Goal: Information Seeking & Learning: Check status

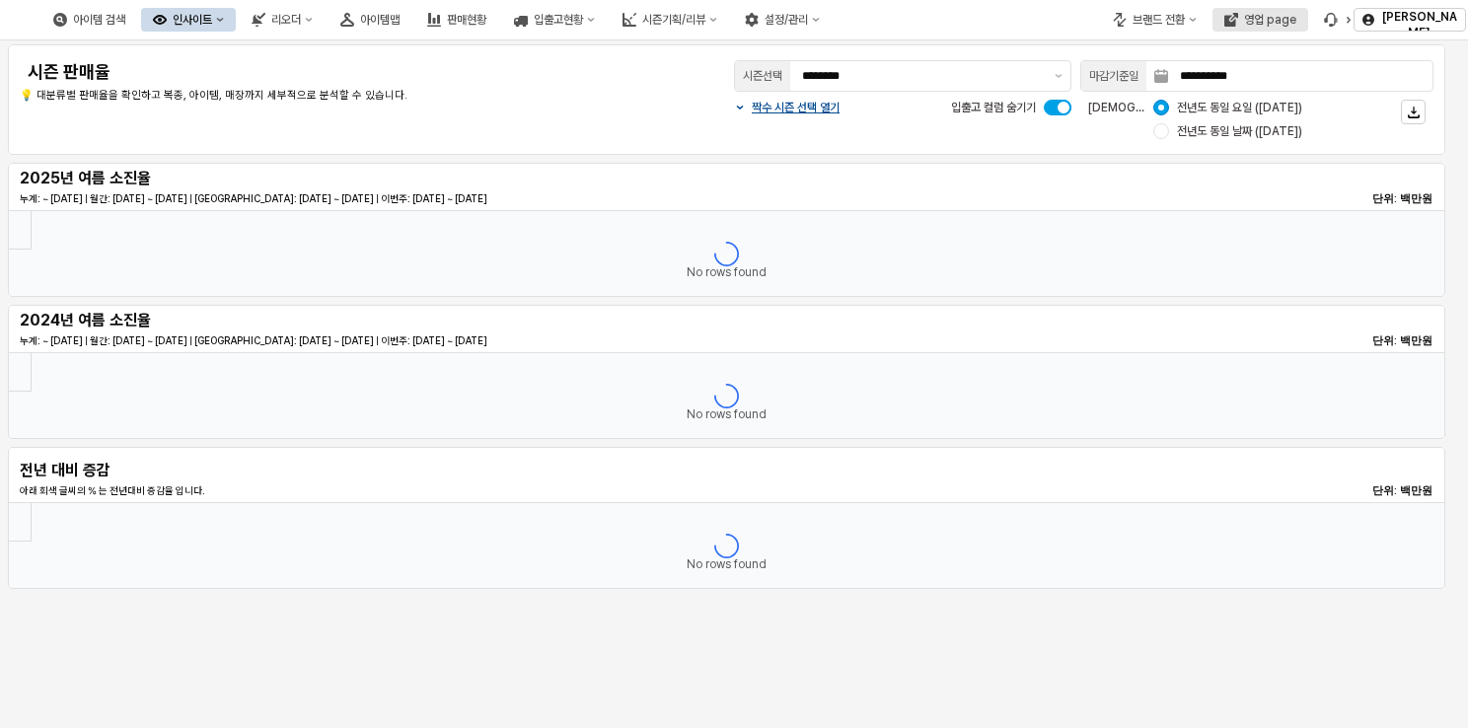
click at [1238, 15] on icon "영업 page" at bounding box center [1234, 17] width 8 height 8
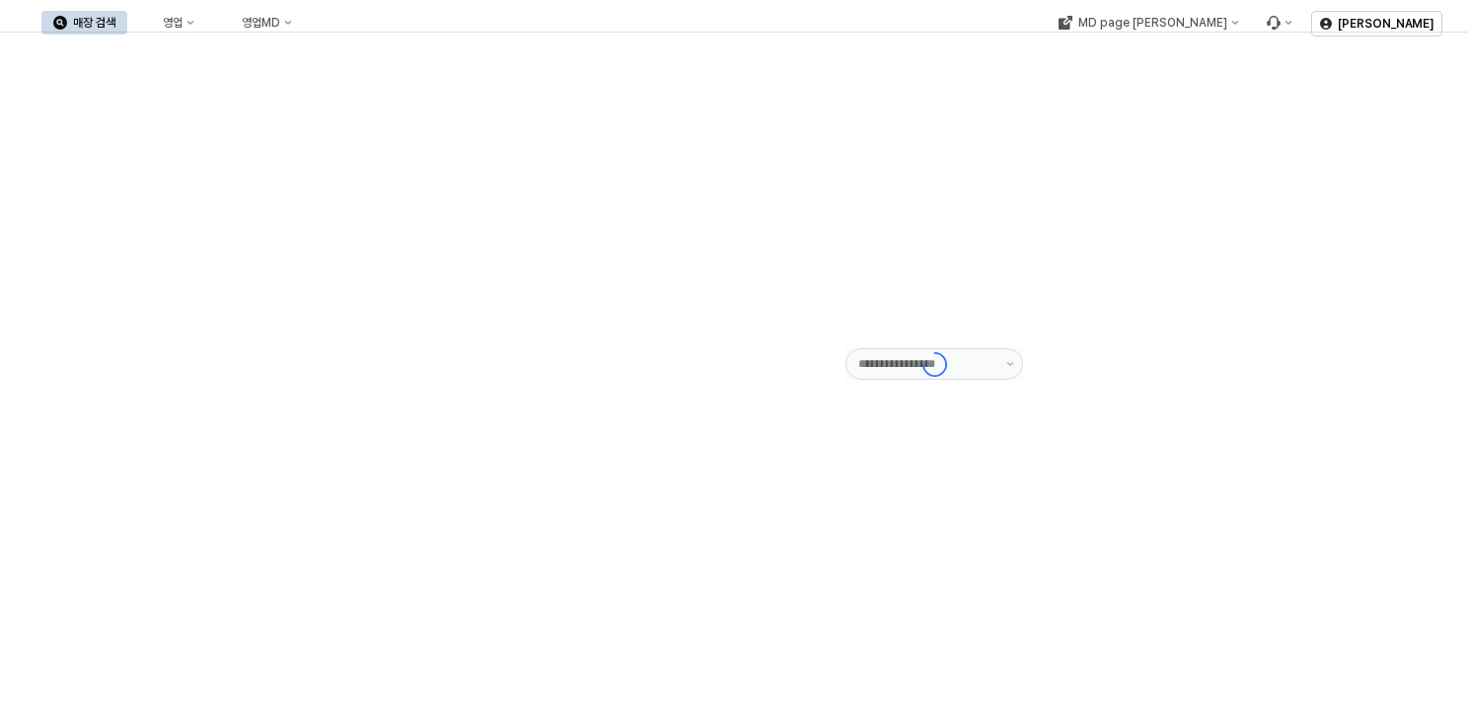
type input "******"
click at [194, 26] on icon "영업" at bounding box center [190, 23] width 8 height 8
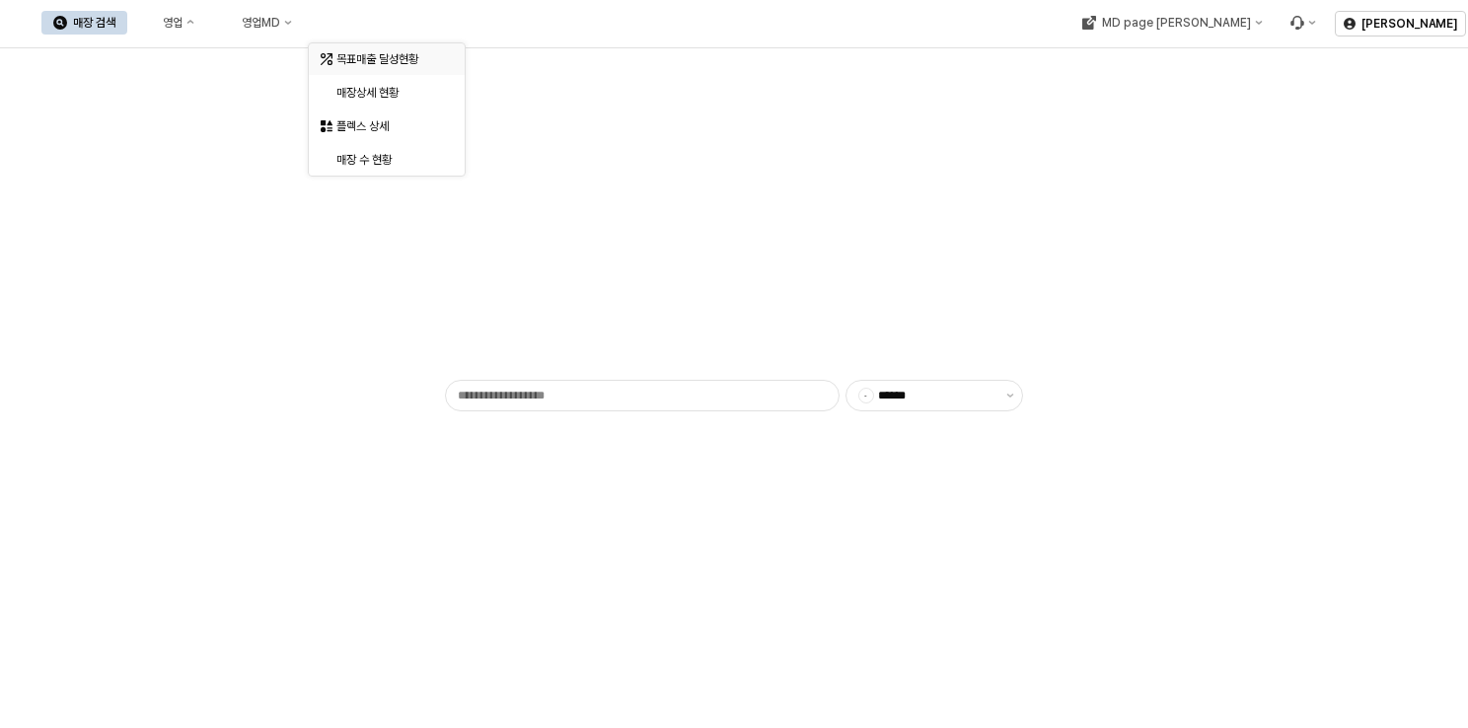
click at [380, 58] on div "목표매출 달성현황" at bounding box center [388, 59] width 105 height 16
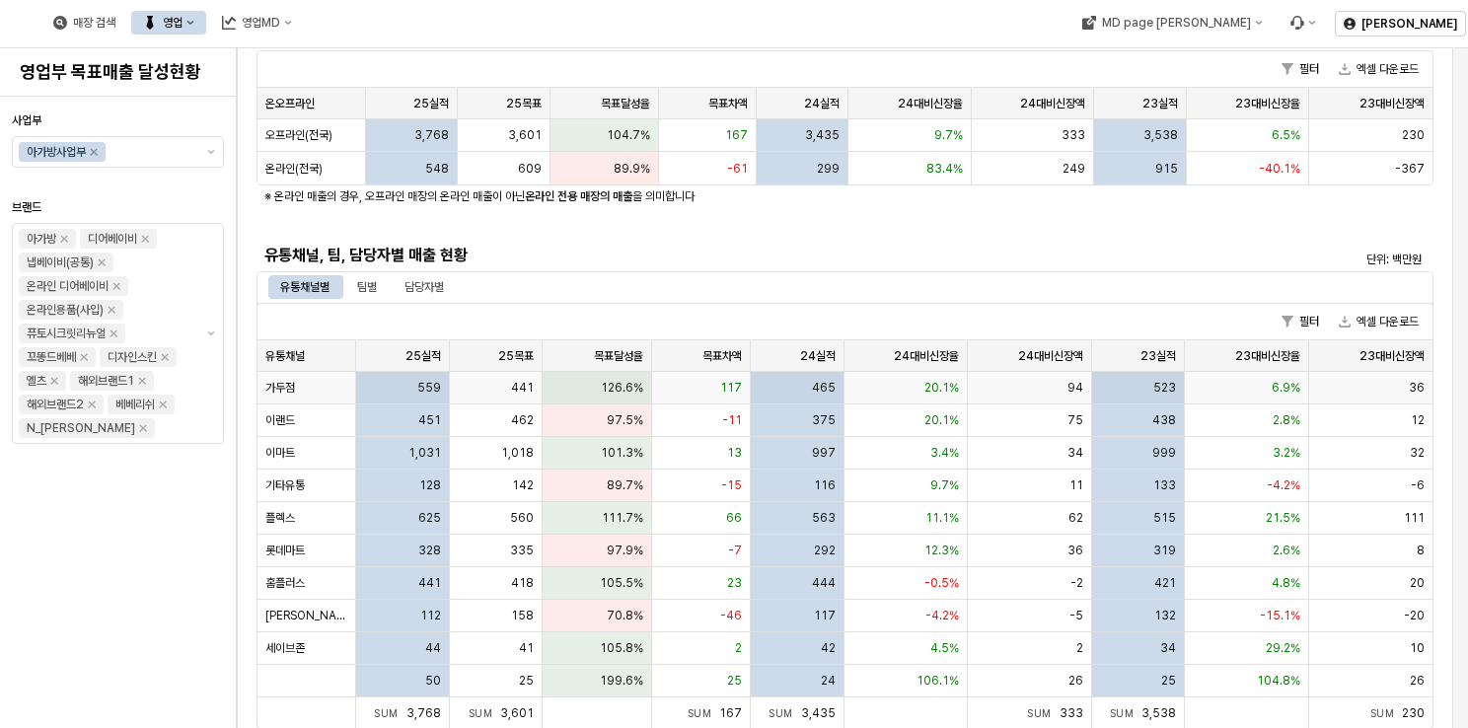
scroll to position [296, 0]
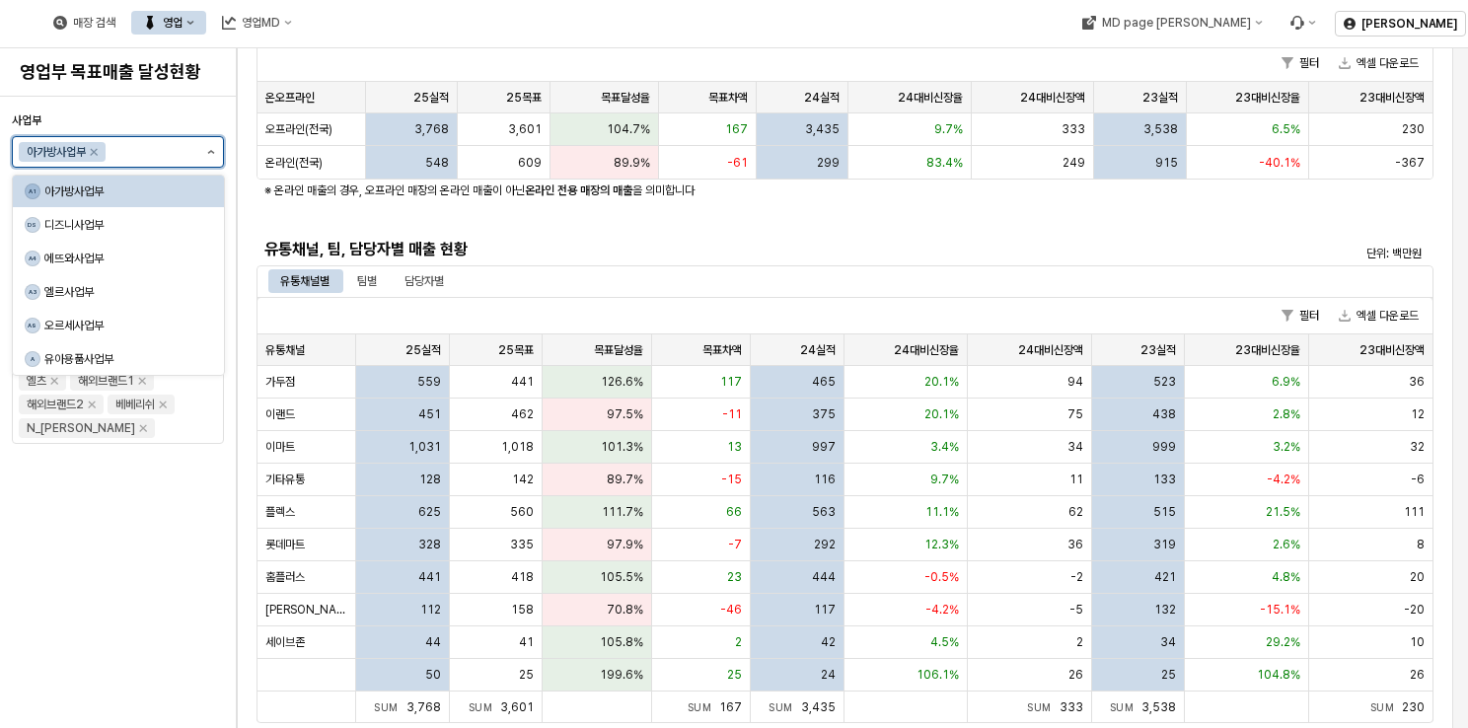
click at [207, 156] on button "제안 사항 표시" at bounding box center [211, 152] width 24 height 30
click at [136, 234] on div "DS 디즈니사업부" at bounding box center [113, 225] width 176 height 20
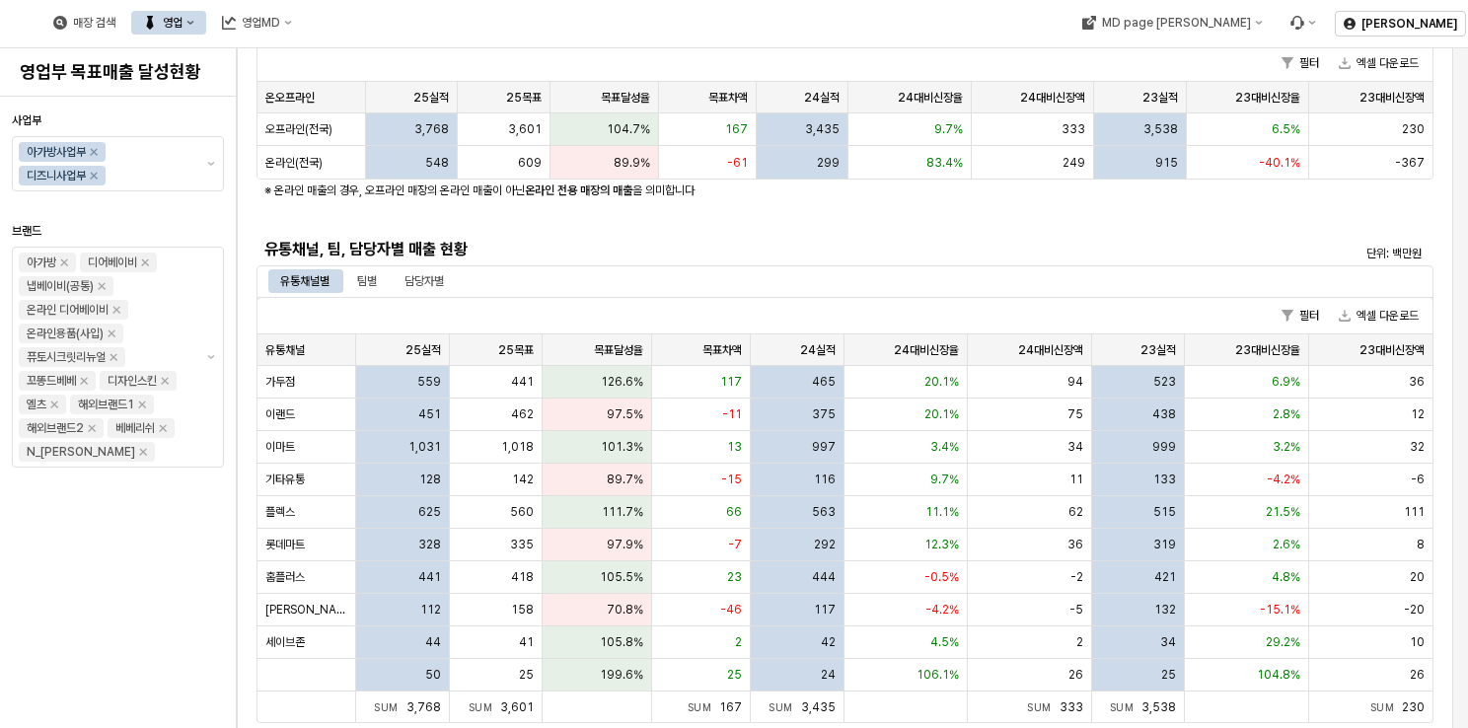
click at [816, 235] on div "유통채널, 팀, 담당자별 매출 현황" at bounding box center [698, 250] width 883 height 32
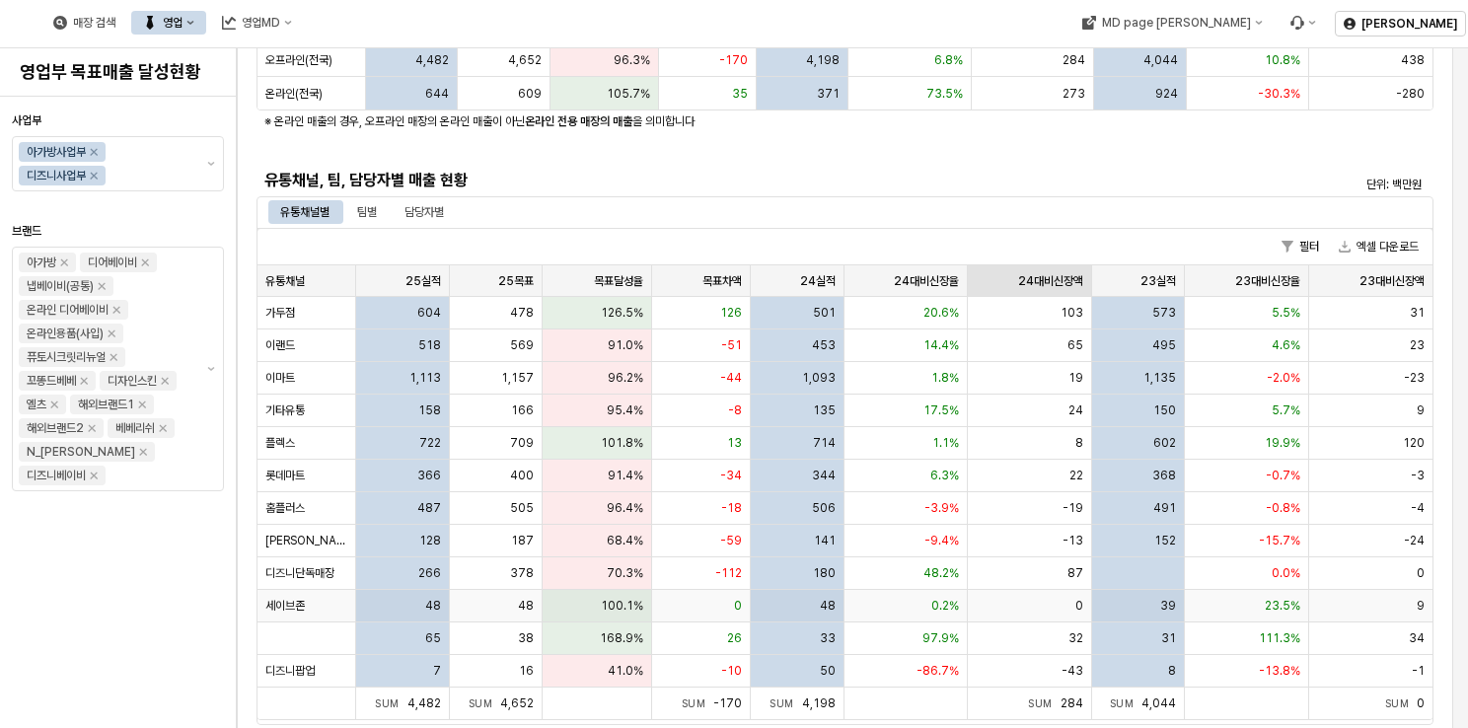
scroll to position [395, 0]
click at [804, 200] on div "유통채널별 팀별 담당자별" at bounding box center [845, 214] width 1177 height 32
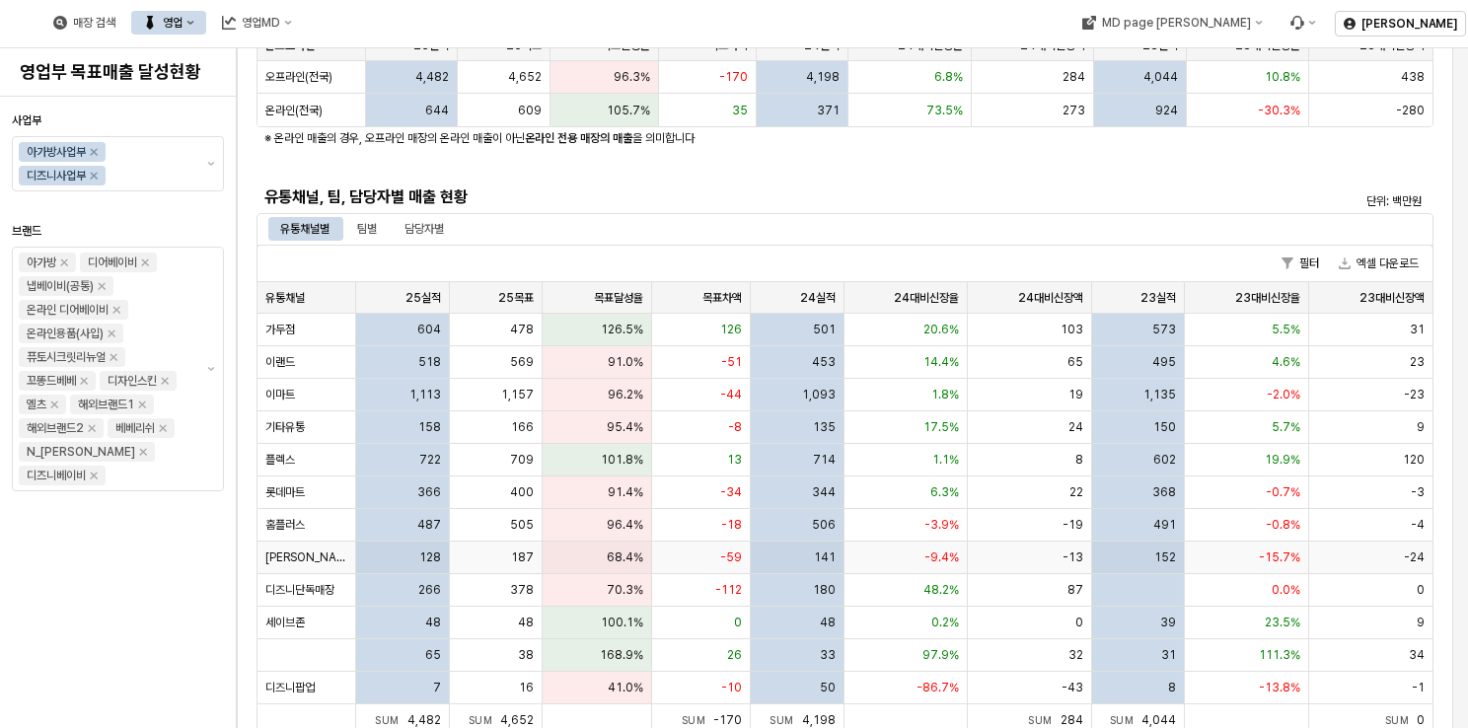
scroll to position [0, 0]
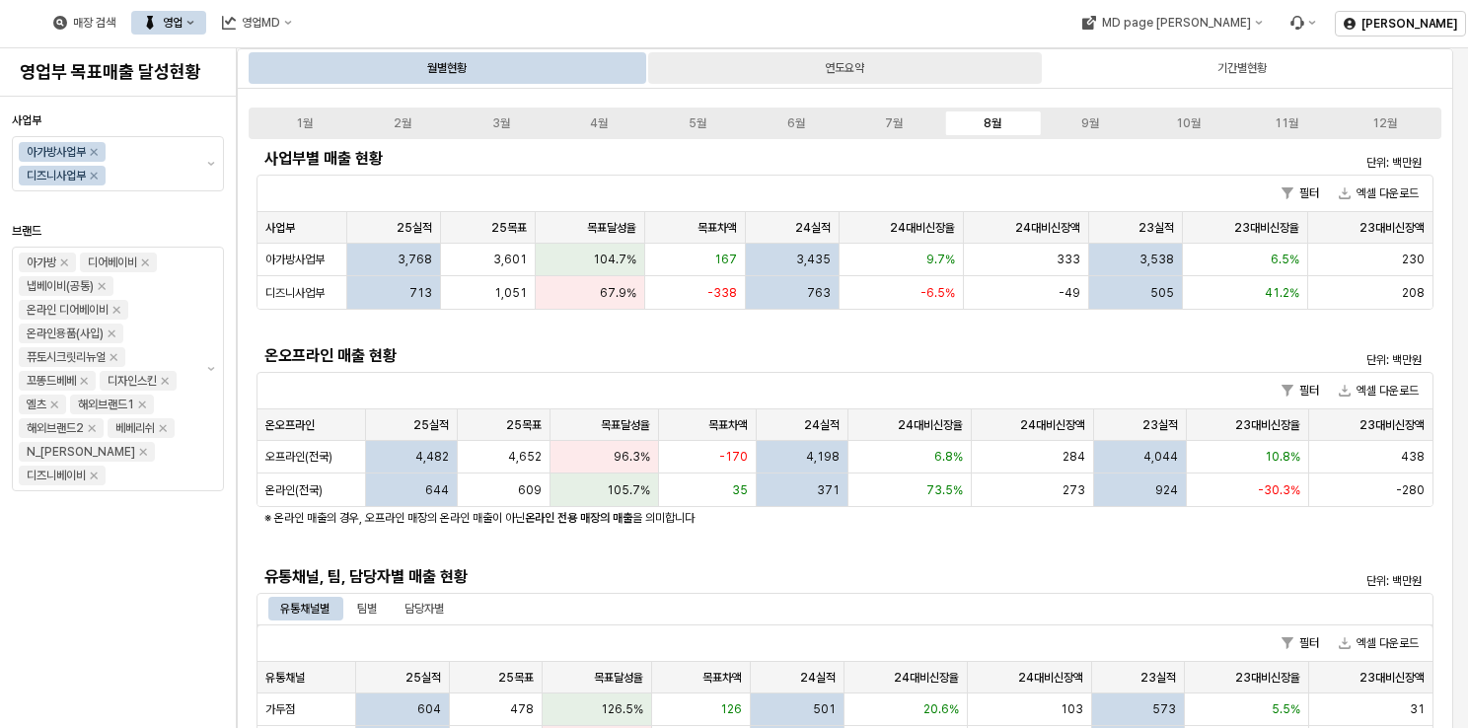
click at [826, 59] on div "연도요약" at bounding box center [844, 68] width 39 height 24
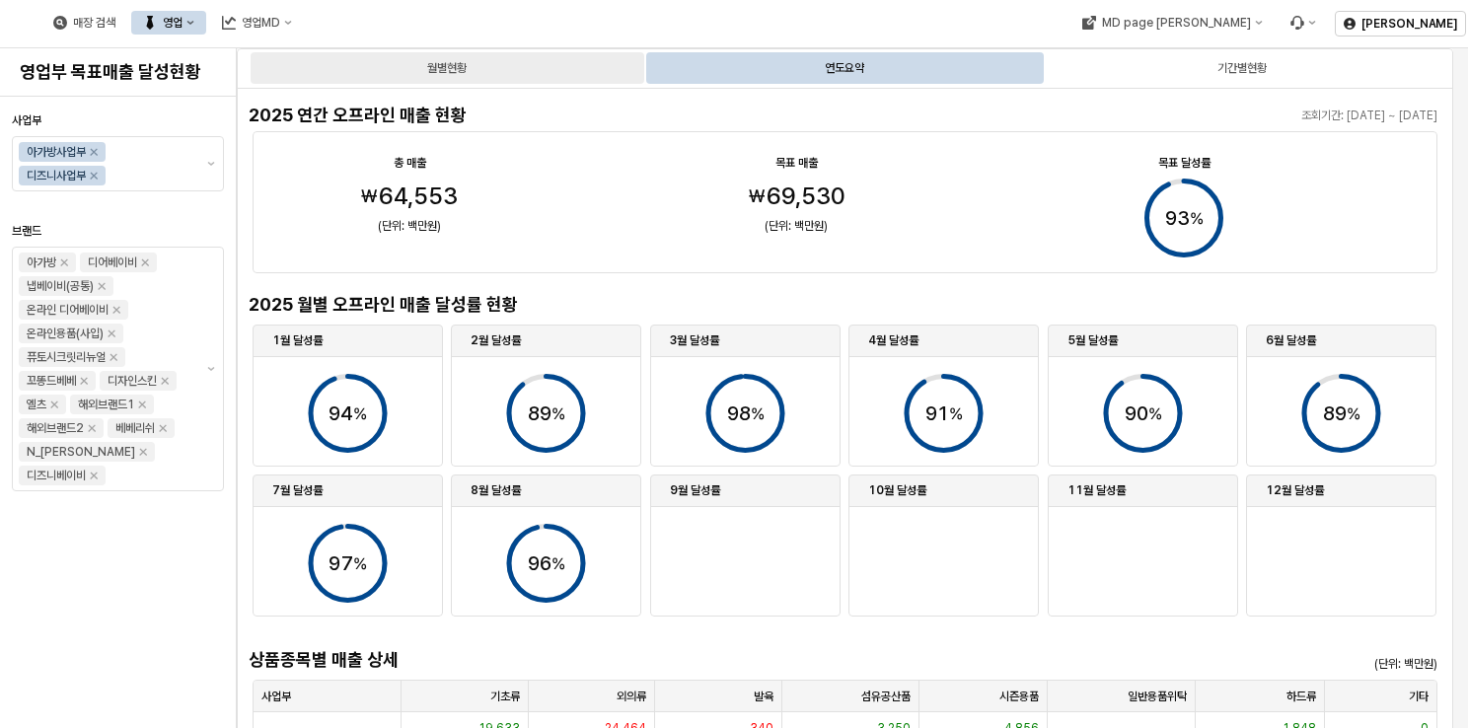
click at [378, 61] on div "월별현황" at bounding box center [448, 68] width 394 height 32
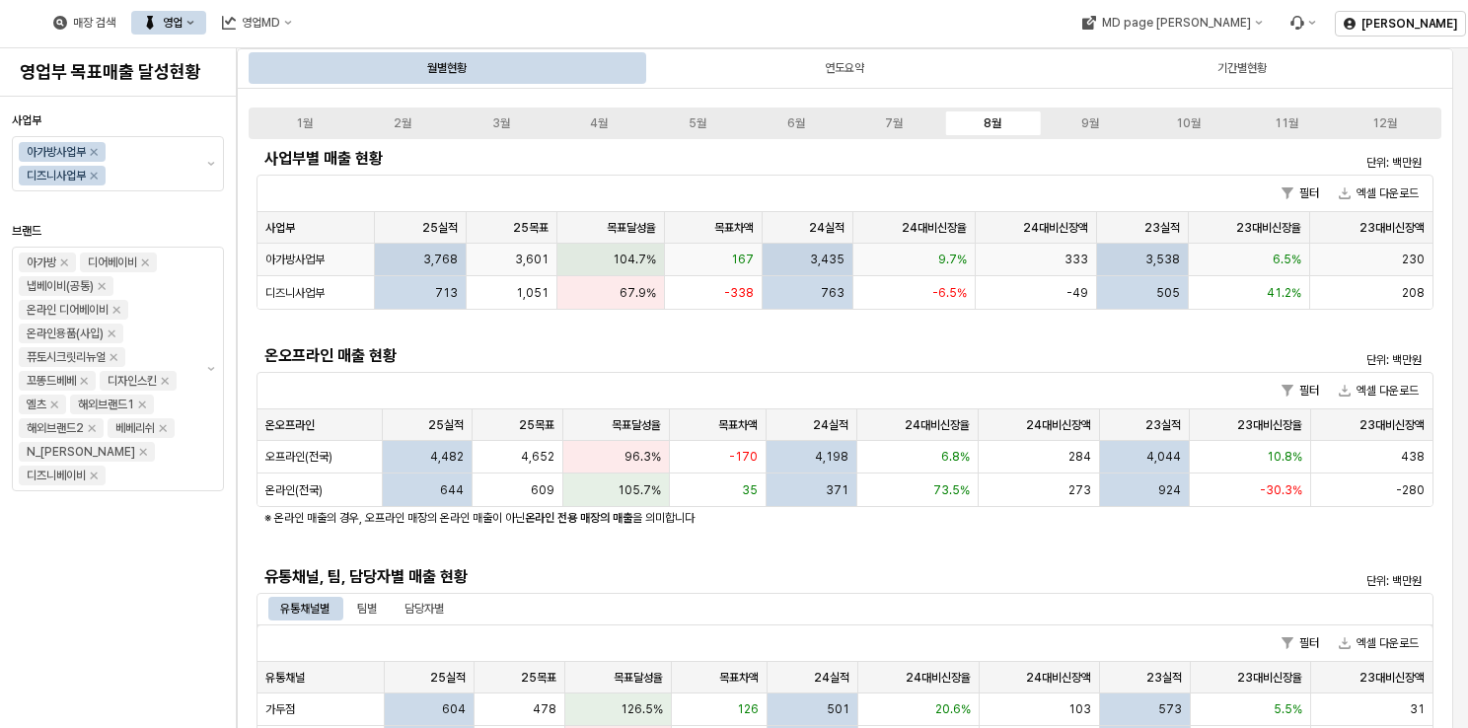
click at [321, 257] on span "아가방사업부" at bounding box center [294, 260] width 59 height 16
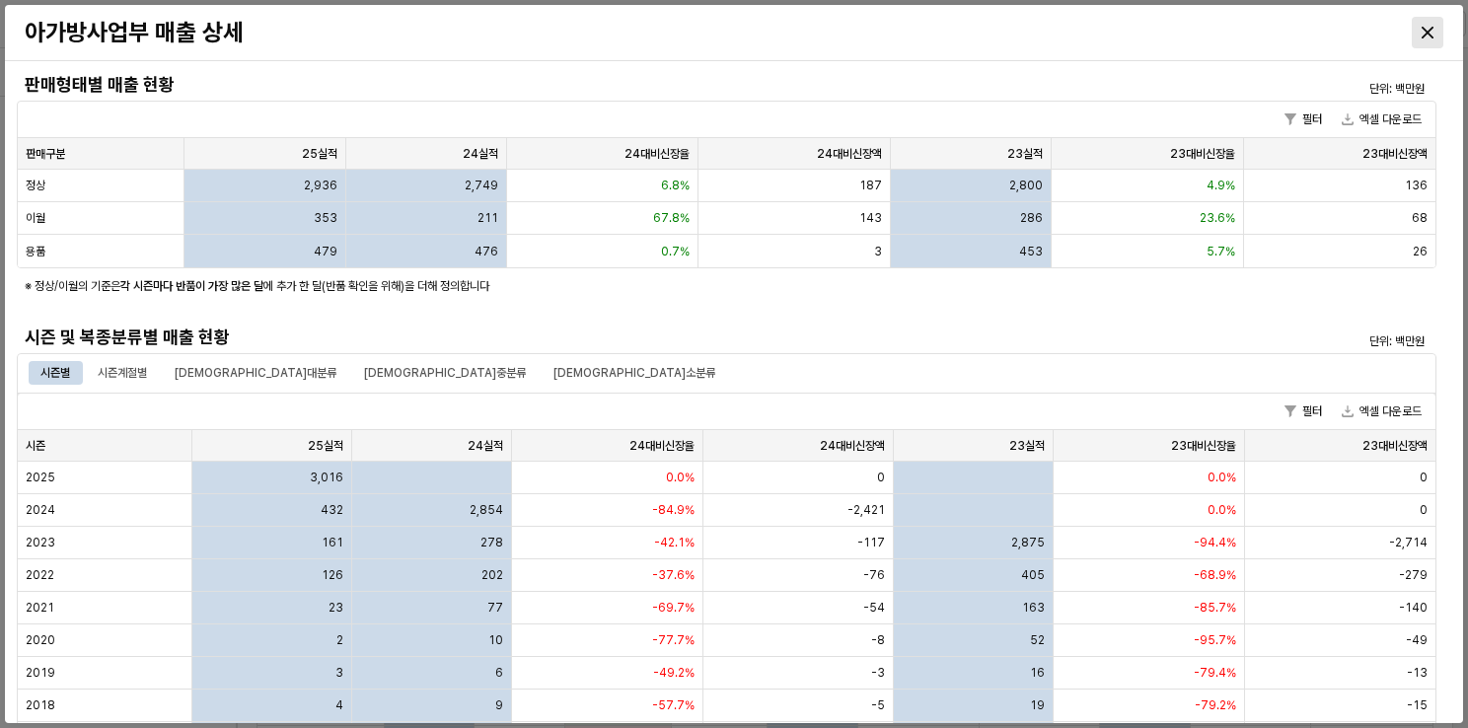
click at [1431, 27] on icon "Close" at bounding box center [1428, 33] width 12 height 12
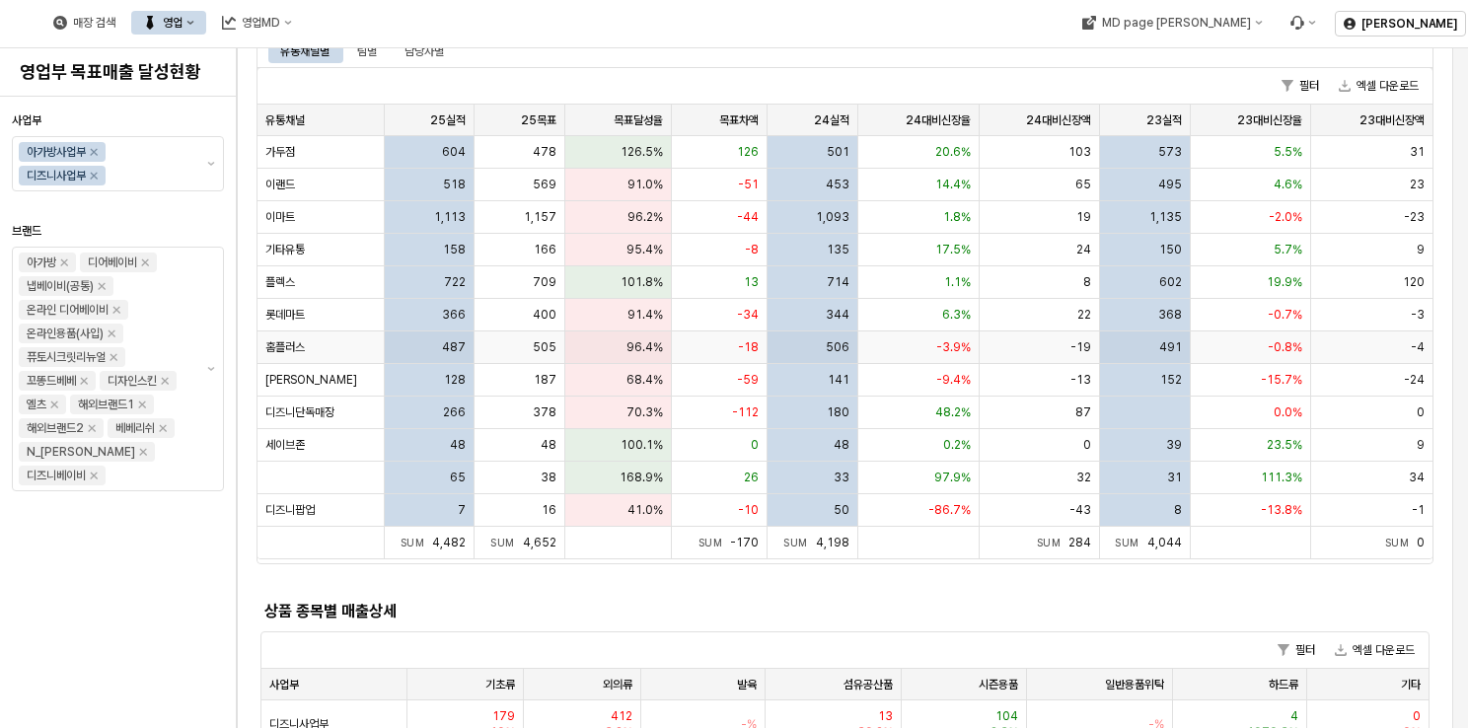
scroll to position [592, 0]
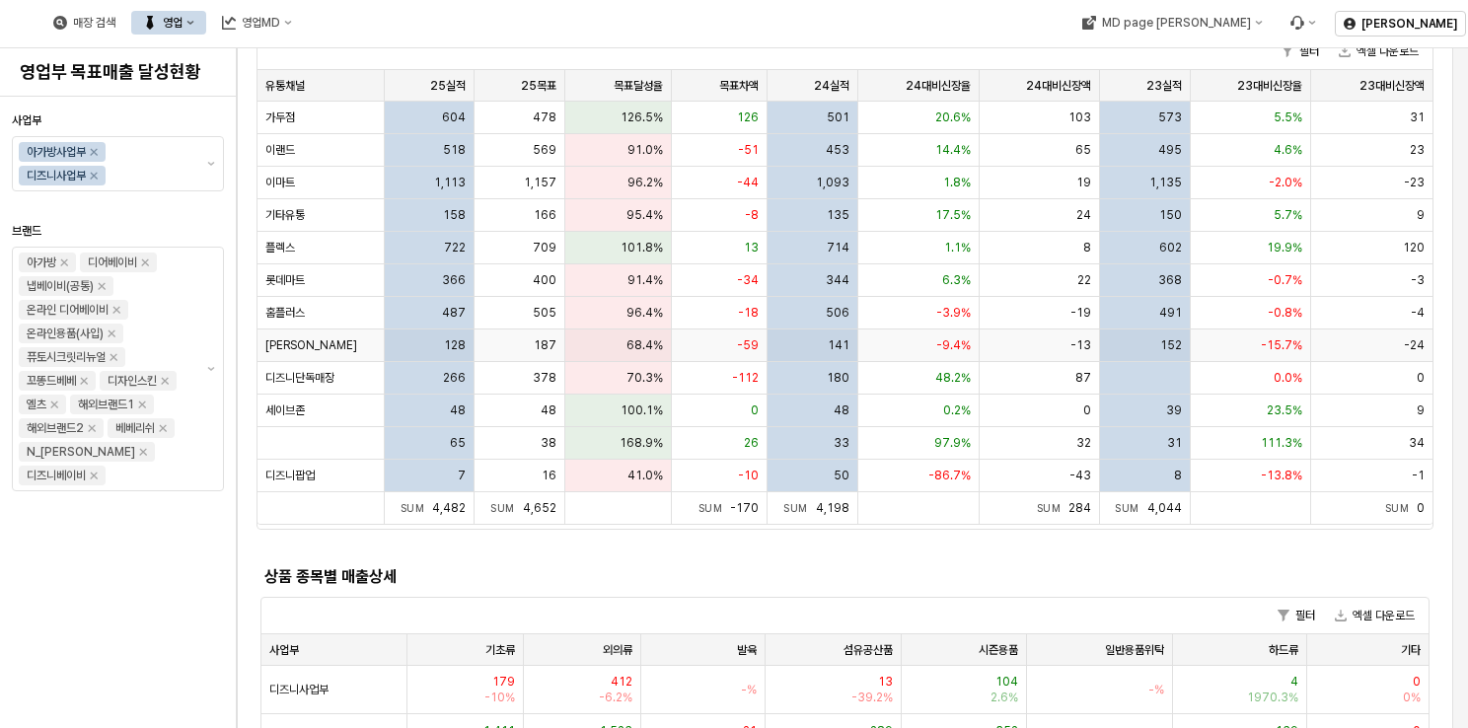
click at [475, 330] on div "187" at bounding box center [520, 346] width 91 height 33
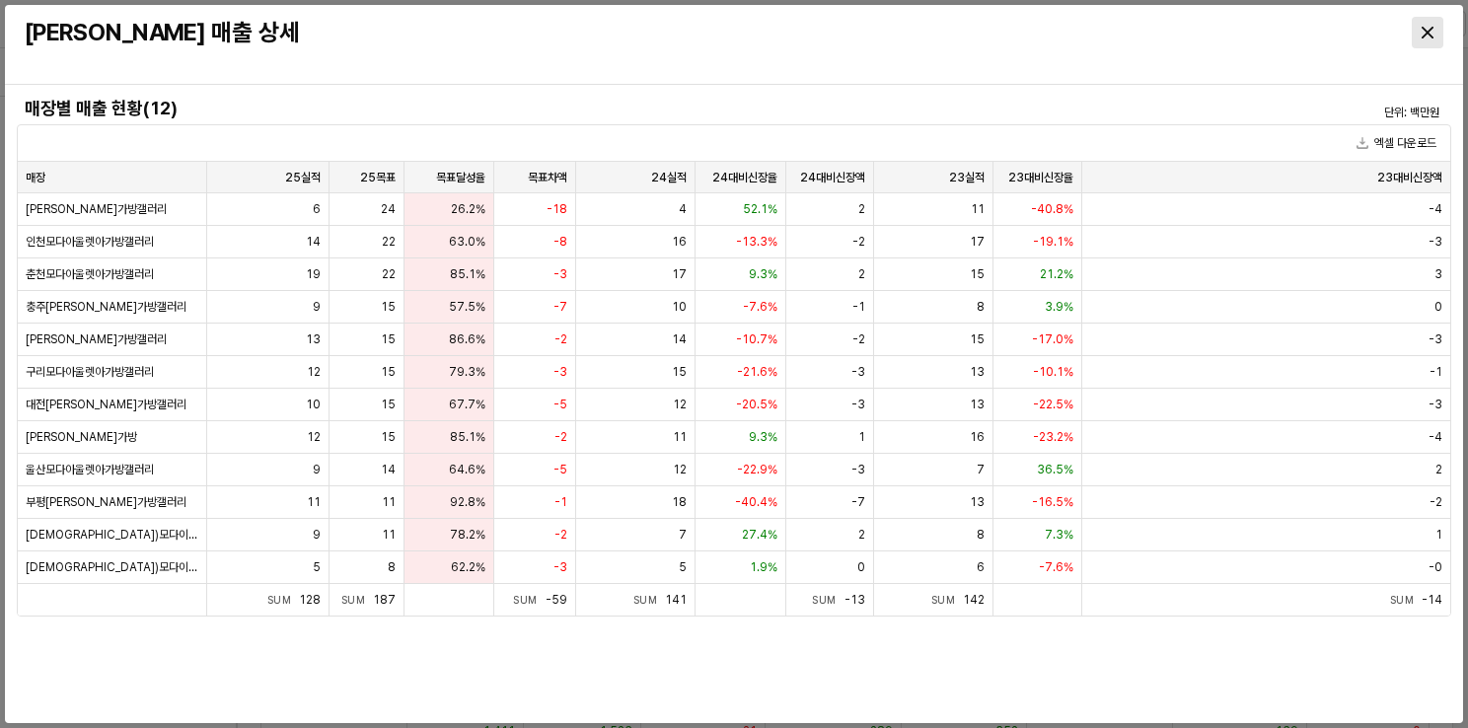
click at [1435, 24] on div "Close" at bounding box center [1428, 33] width 30 height 30
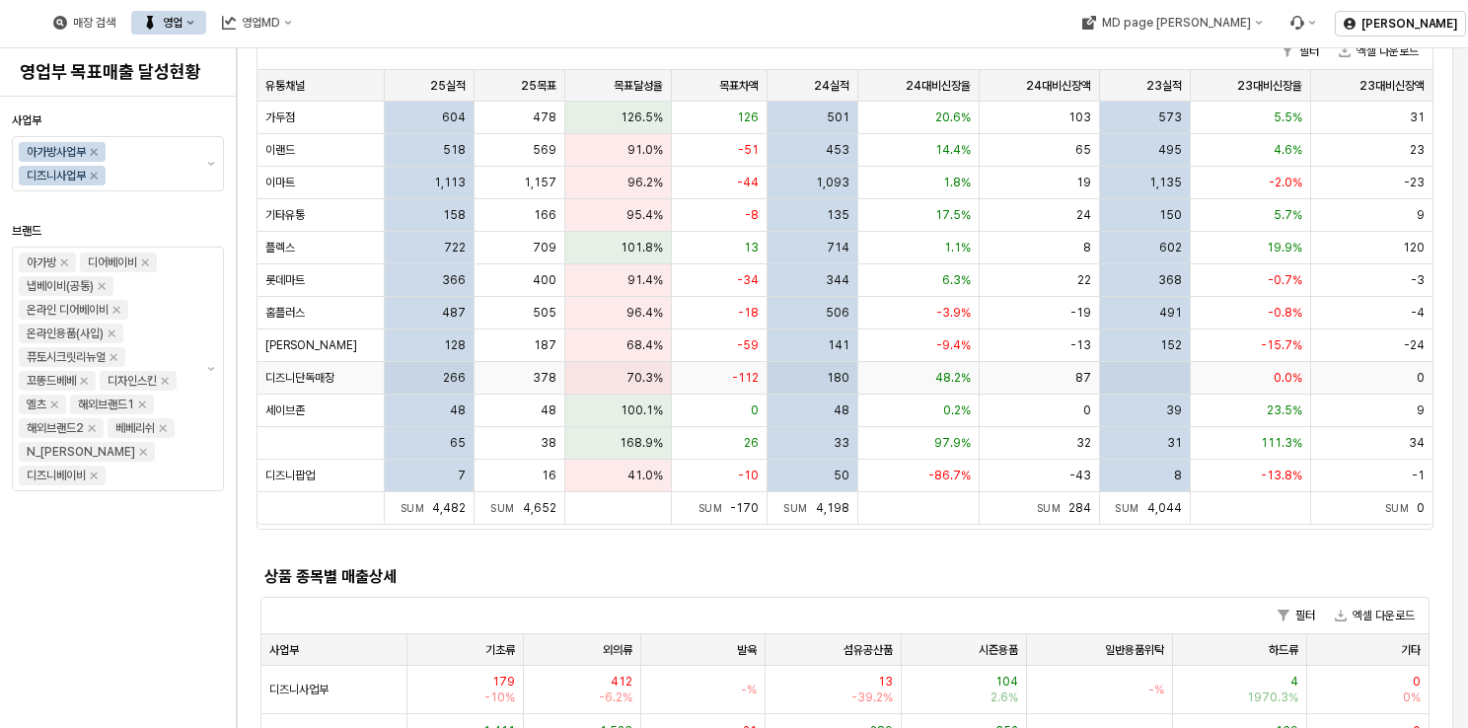
scroll to position [0, 0]
